Goal: Task Accomplishment & Management: Use online tool/utility

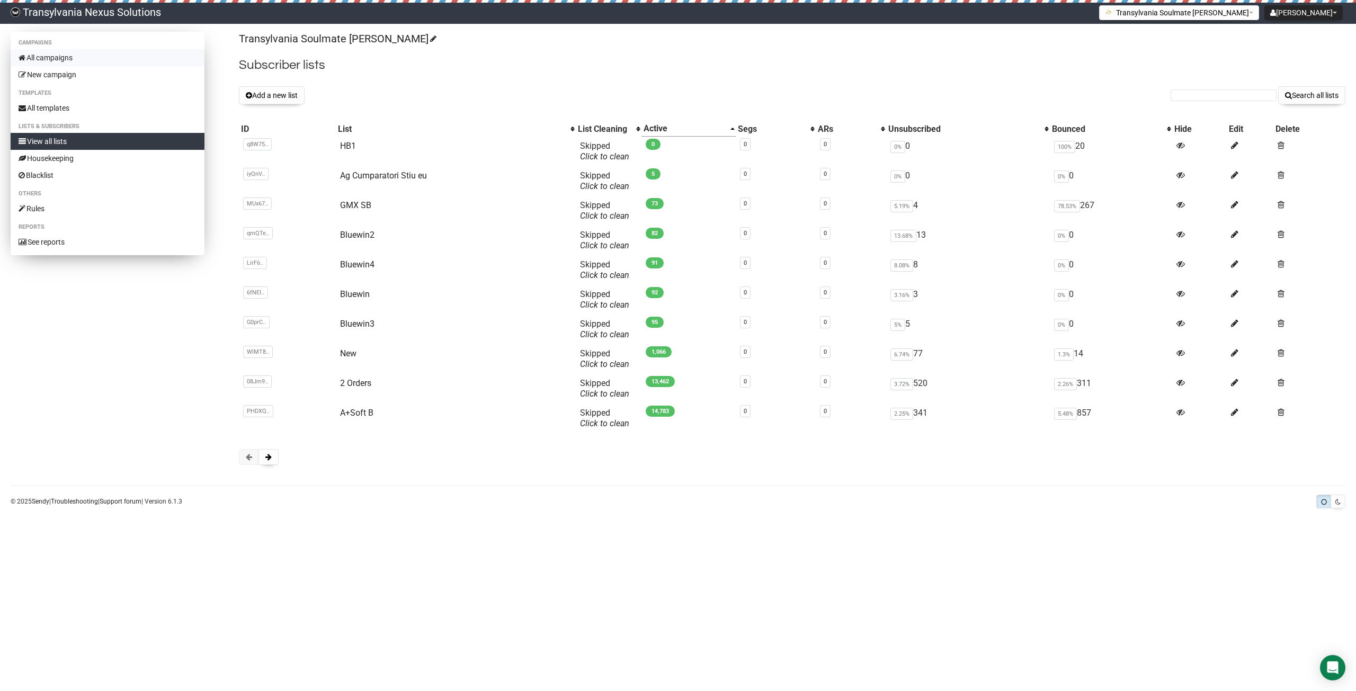
click at [57, 52] on link "All campaigns" at bounding box center [108, 57] width 194 height 17
click at [271, 465] on div "Transylvania Soulmate Decoder Subscriber lists Add a new list Search all lists …" at bounding box center [792, 254] width 1107 height 444
click at [256, 459] on button at bounding box center [249, 457] width 20 height 16
click at [266, 459] on span at bounding box center [268, 456] width 6 height 7
click at [55, 102] on link "All templates" at bounding box center [108, 108] width 194 height 17
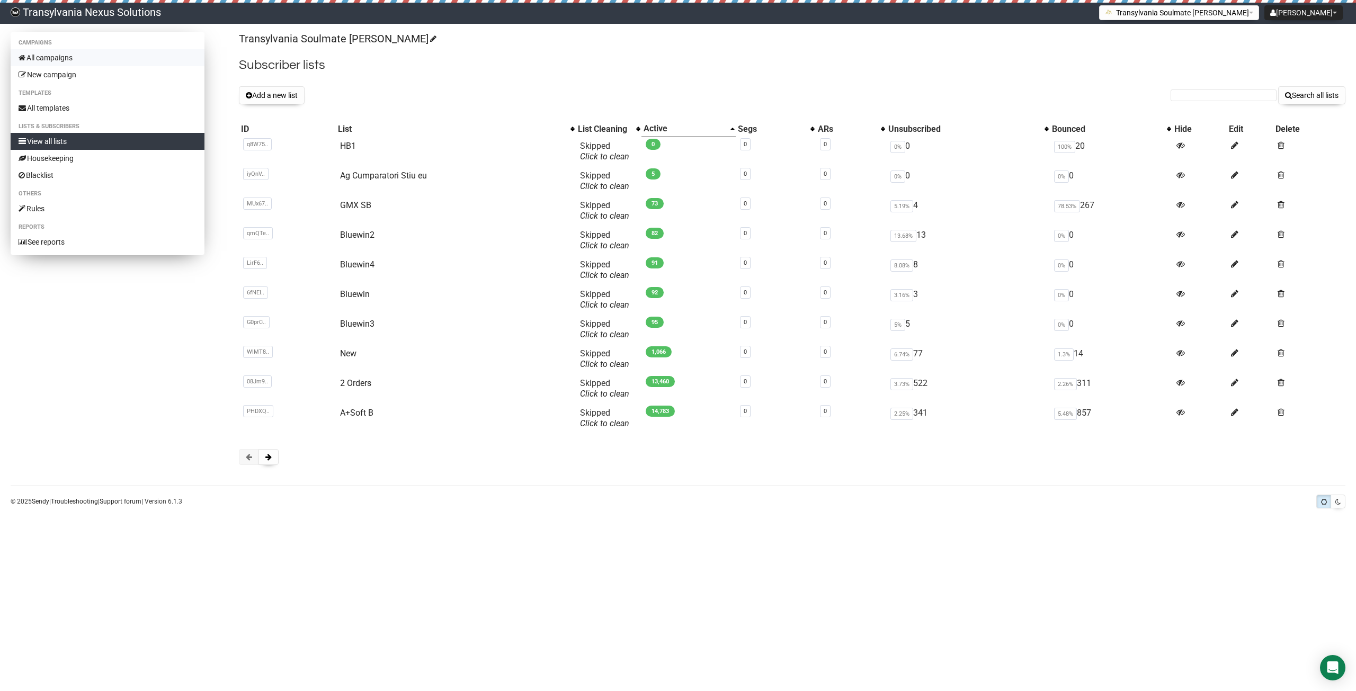
click at [75, 54] on link "All campaigns" at bounding box center [108, 57] width 194 height 17
paste input "[EMAIL_ADDRESS][DOMAIN_NAME]"
type input "verraths1957@gmail.com"
click at [1307, 96] on button "Search all lists" at bounding box center [1311, 95] width 67 height 18
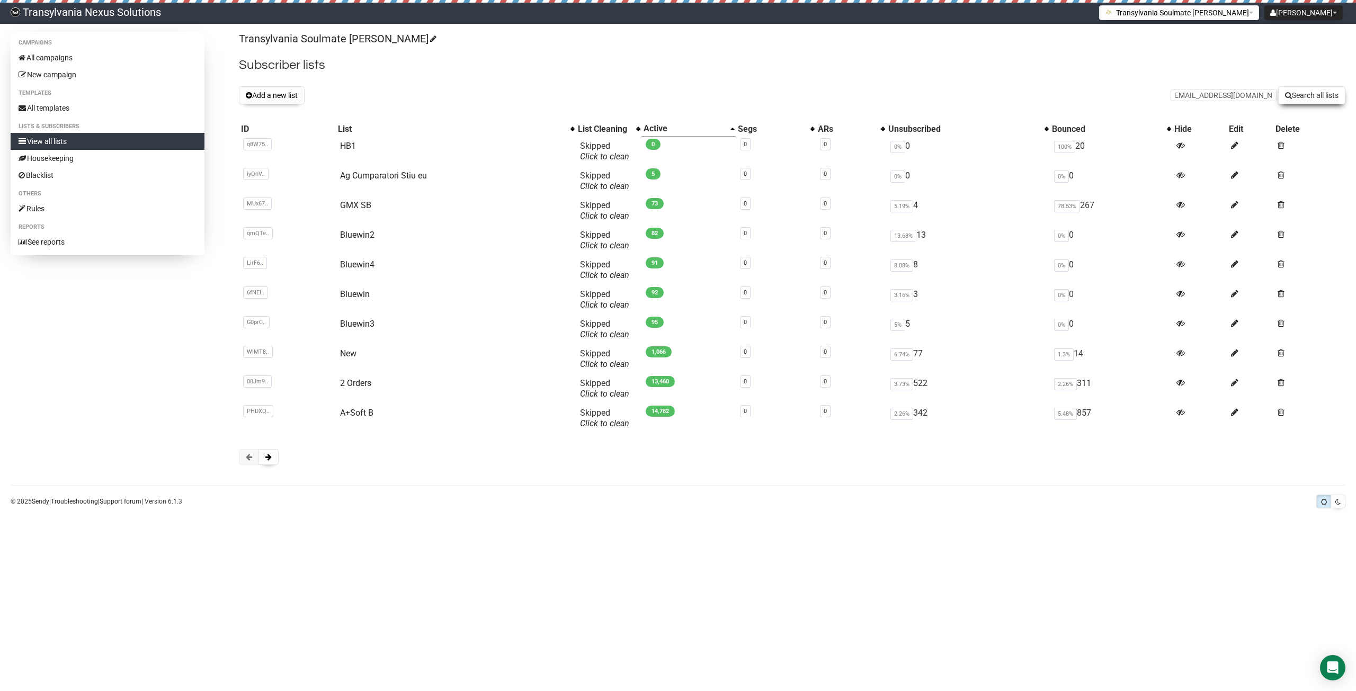
scroll to position [0, 0]
click at [1198, 95] on input "text" at bounding box center [1224, 96] width 106 height 12
paste input "[EMAIL_ADDRESS][DOMAIN_NAME]"
click at [1176, 93] on input "[EMAIL_ADDRESS][DOMAIN_NAME]" at bounding box center [1224, 96] width 106 height 12
click at [1187, 93] on input "[EMAIL_ADDRESS][DOMAIN_NAME]" at bounding box center [1224, 96] width 106 height 12
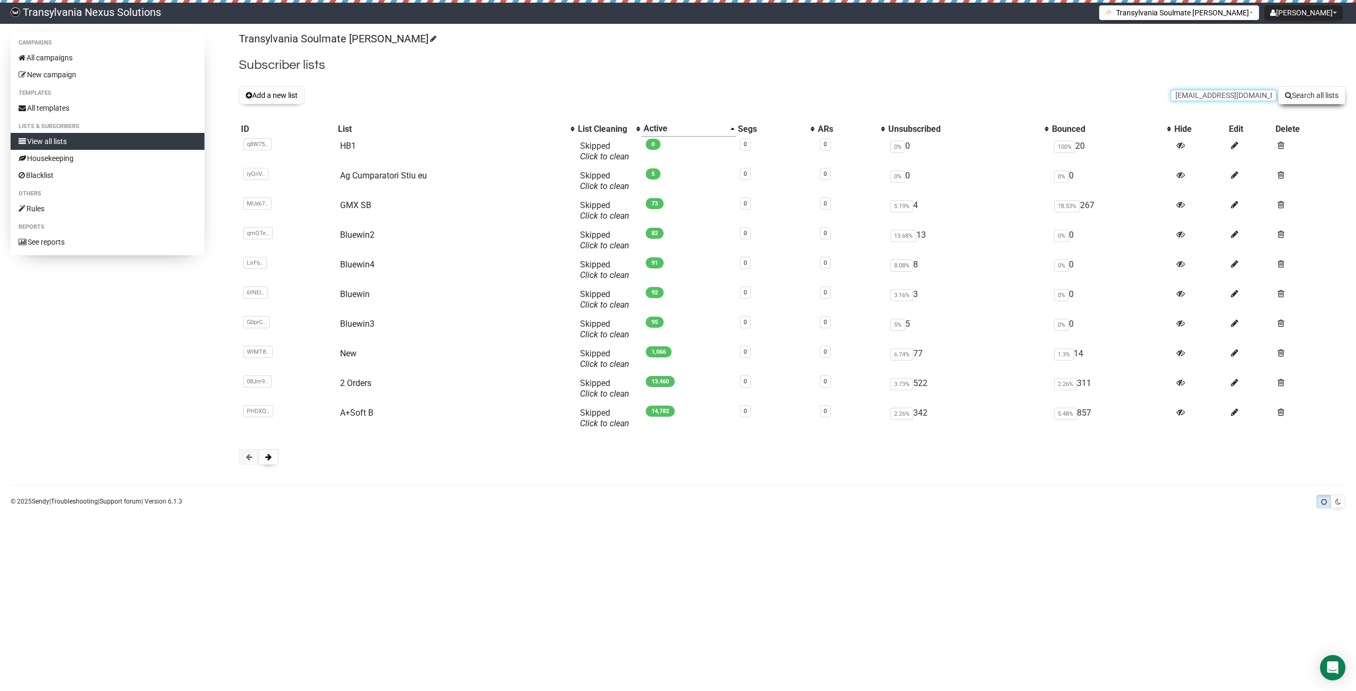
type input "[EMAIL_ADDRESS][DOMAIN_NAME]"
click at [1314, 91] on button "Search all lists" at bounding box center [1311, 95] width 67 height 18
